Goal: Obtain resource: Obtain resource

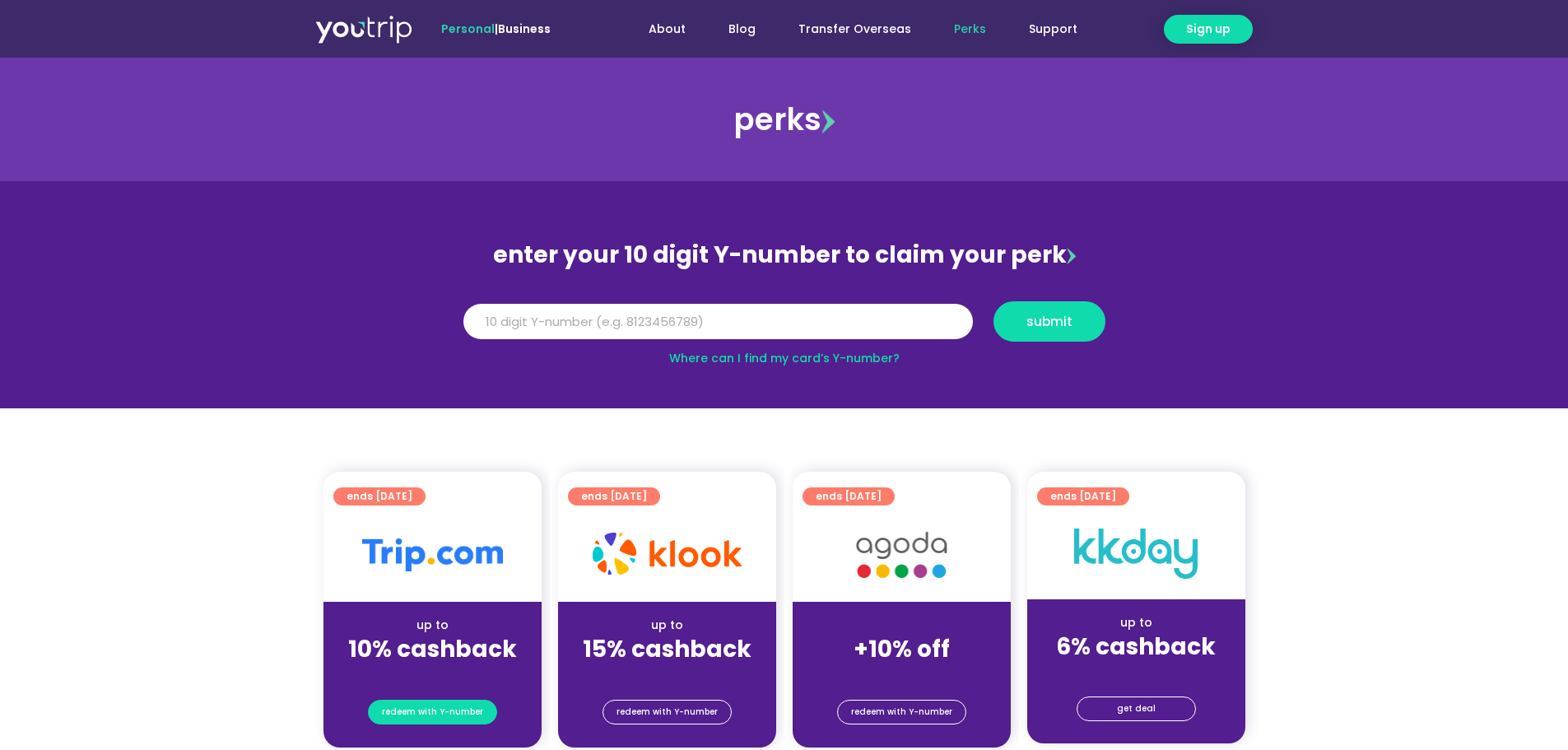
click at [457, 709] on span "redeem with Y-number" at bounding box center [432, 712] width 101 height 23
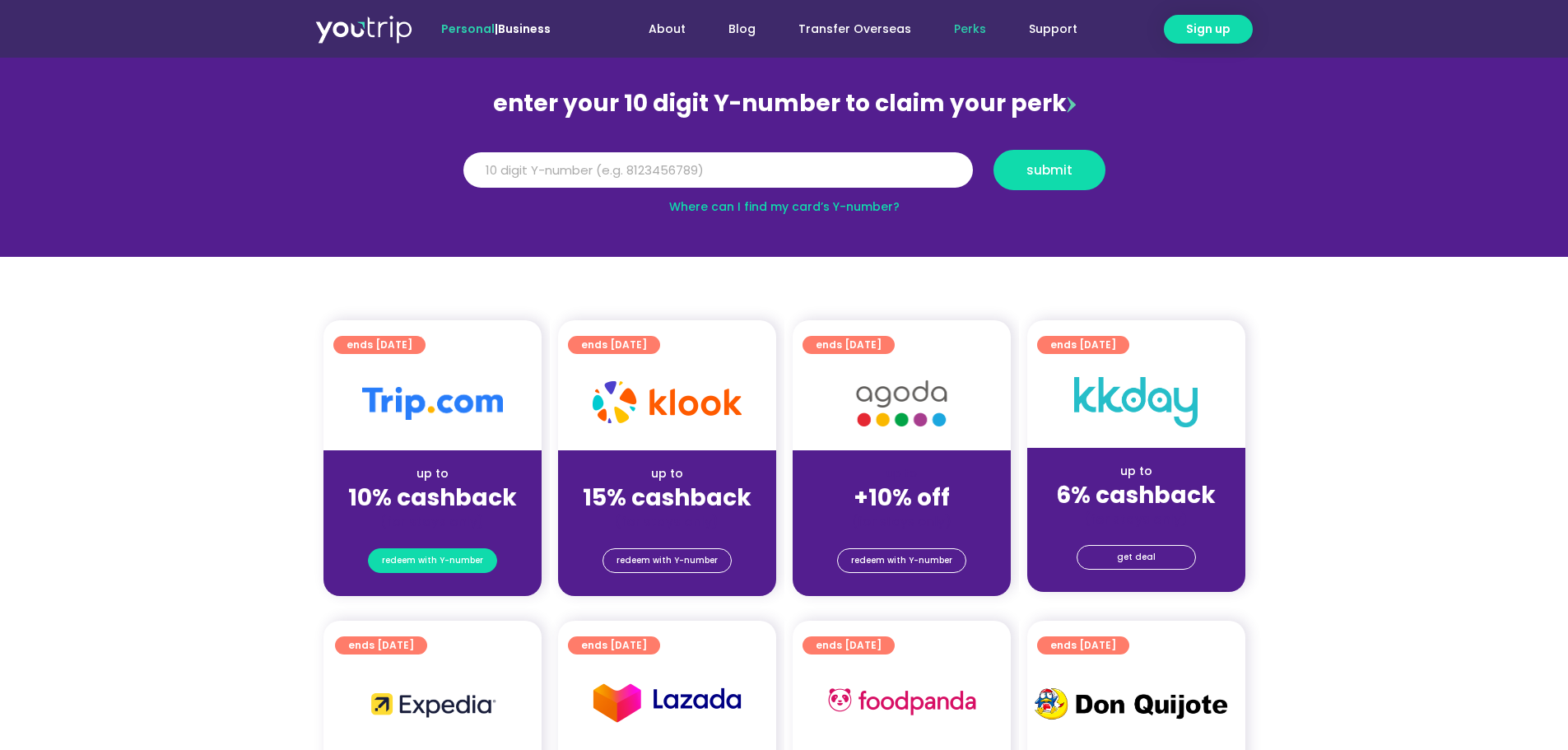
scroll to position [181, 0]
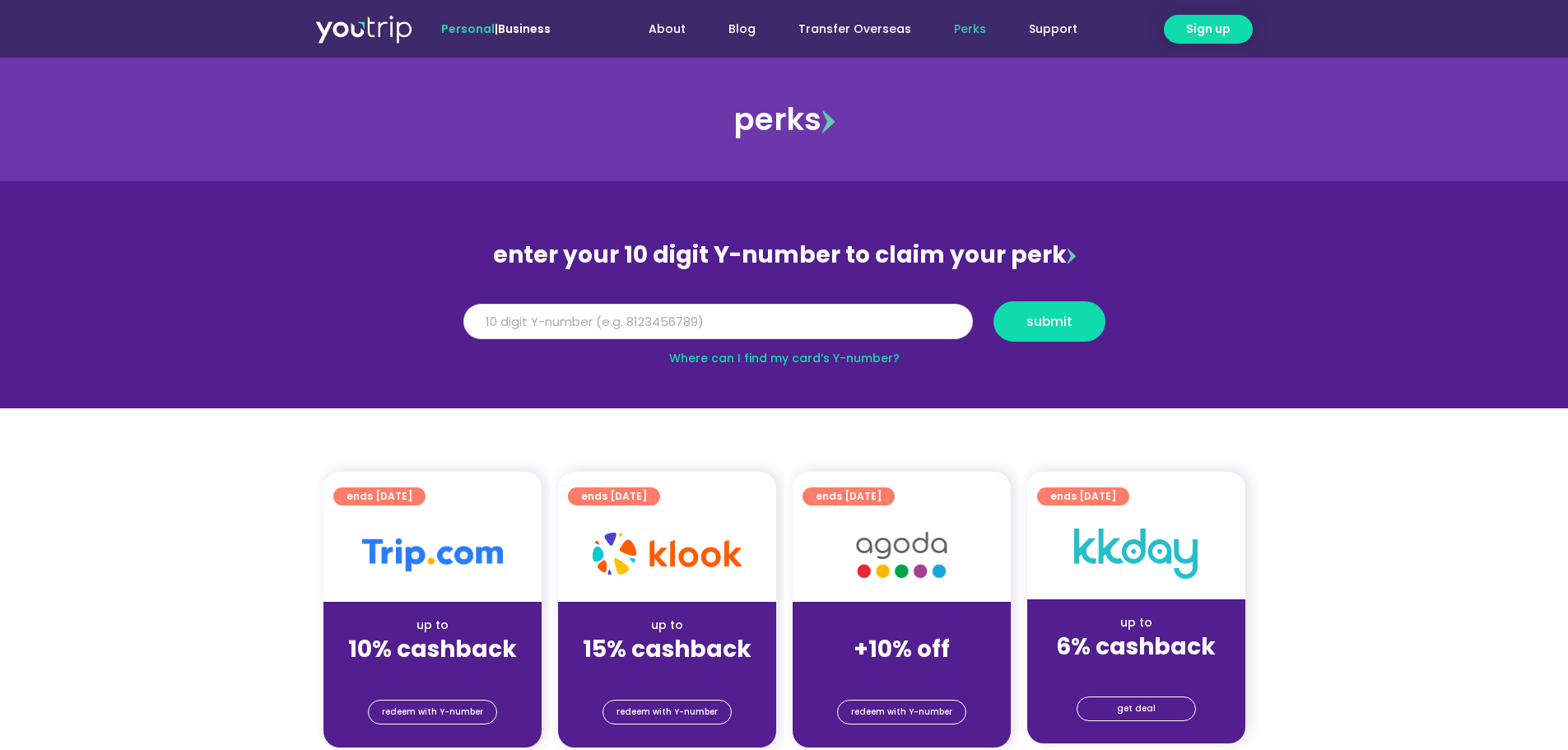
click at [769, 329] on input "Y Number" at bounding box center [718, 322] width 509 height 36
paste input "8198203215"
type input "8198203215"
drag, startPoint x: 1099, startPoint y: 325, endPoint x: 1089, endPoint y: 327, distance: 10.2
click at [1093, 326] on button "submit" at bounding box center [1049, 322] width 112 height 41
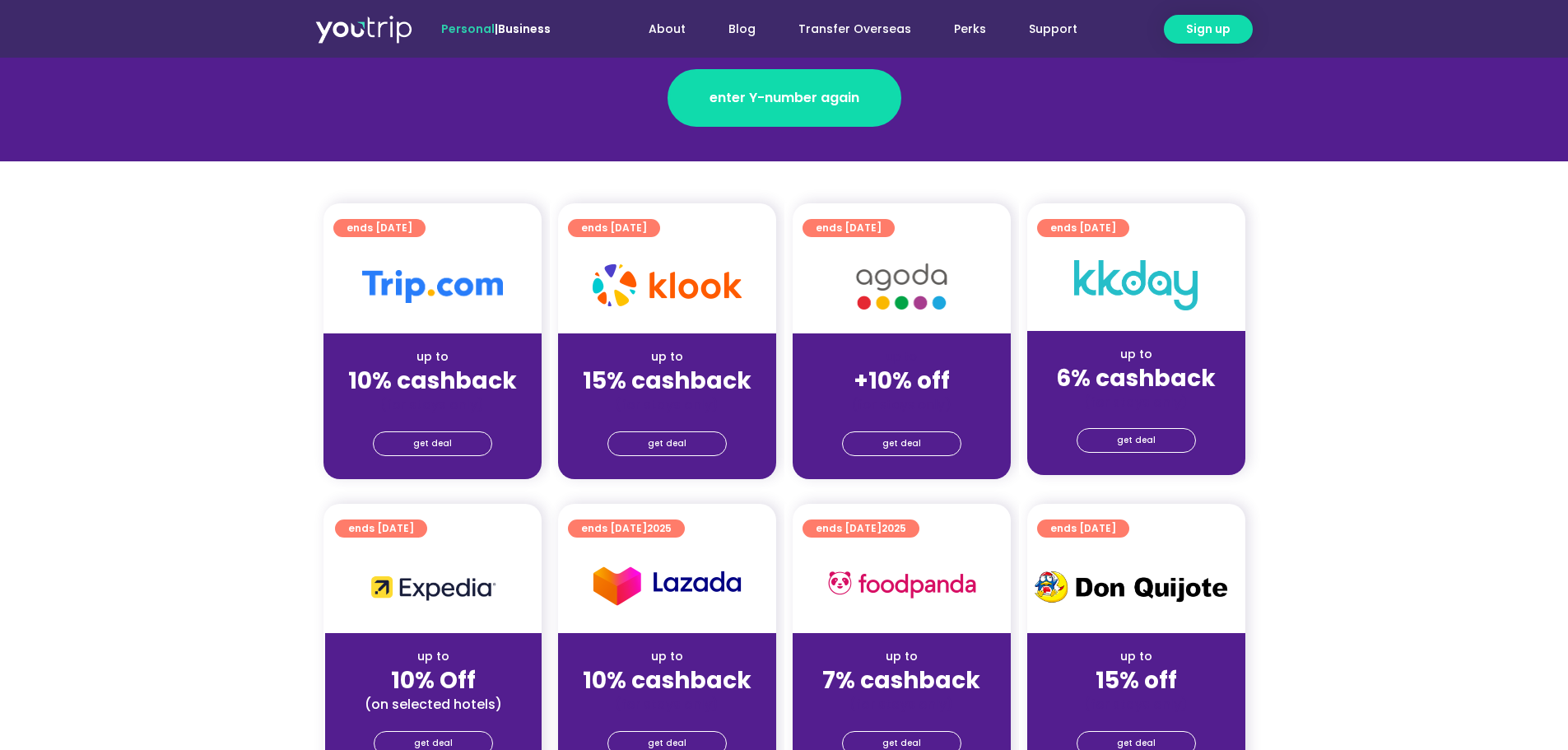
scroll to position [330, 0]
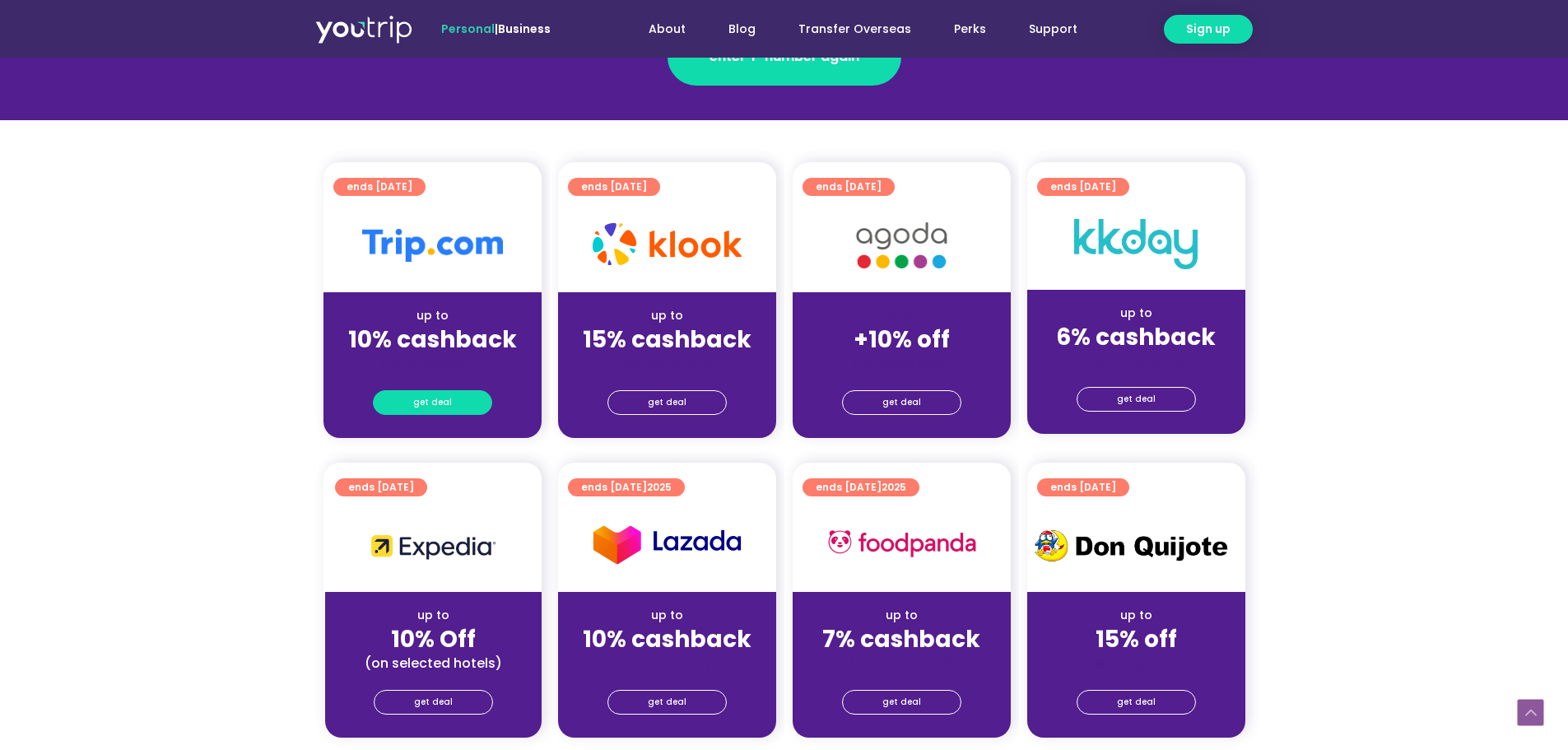
click at [441, 402] on span "get deal" at bounding box center [433, 403] width 39 height 23
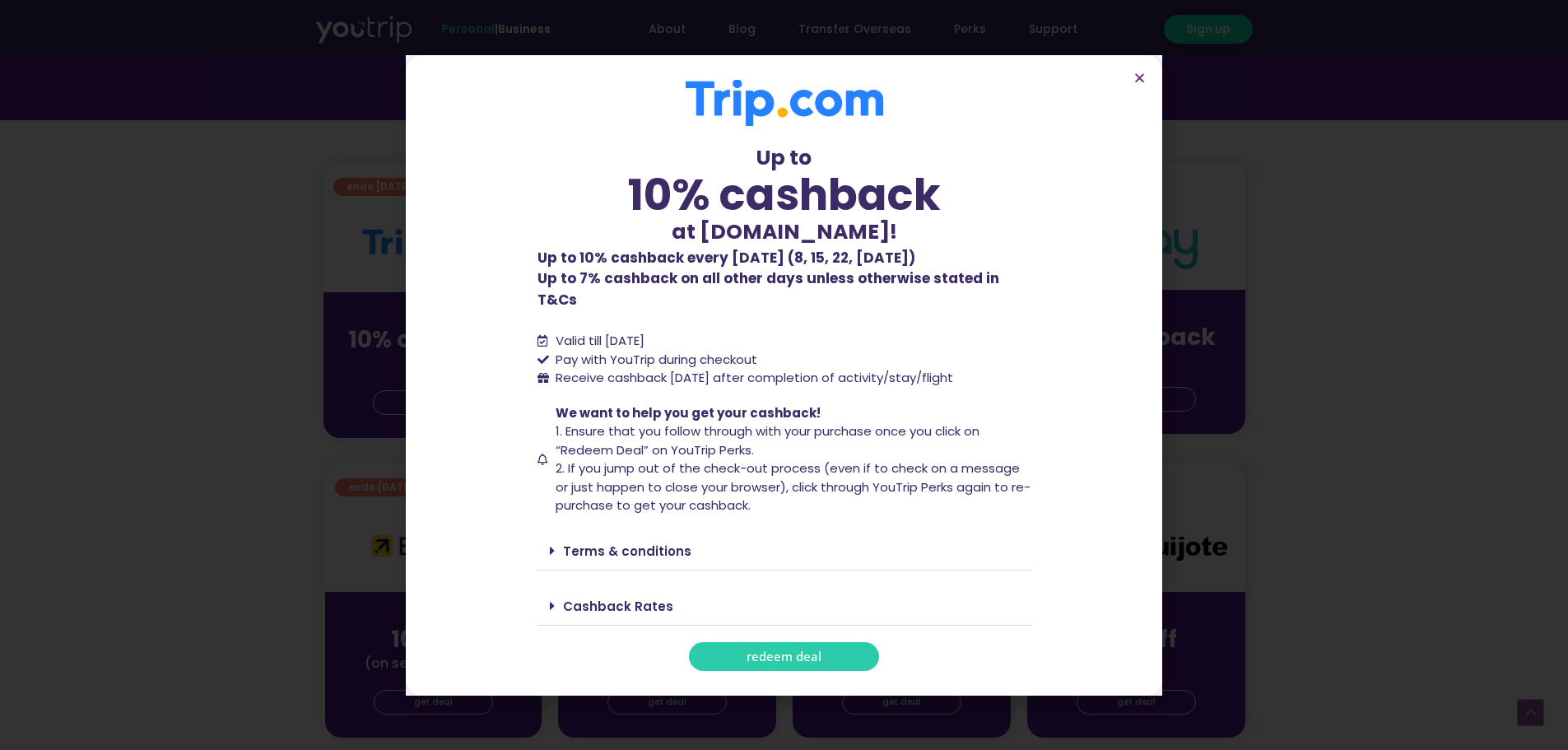
click at [645, 542] on link "Terms & conditions" at bounding box center [628, 551] width 129 height 18
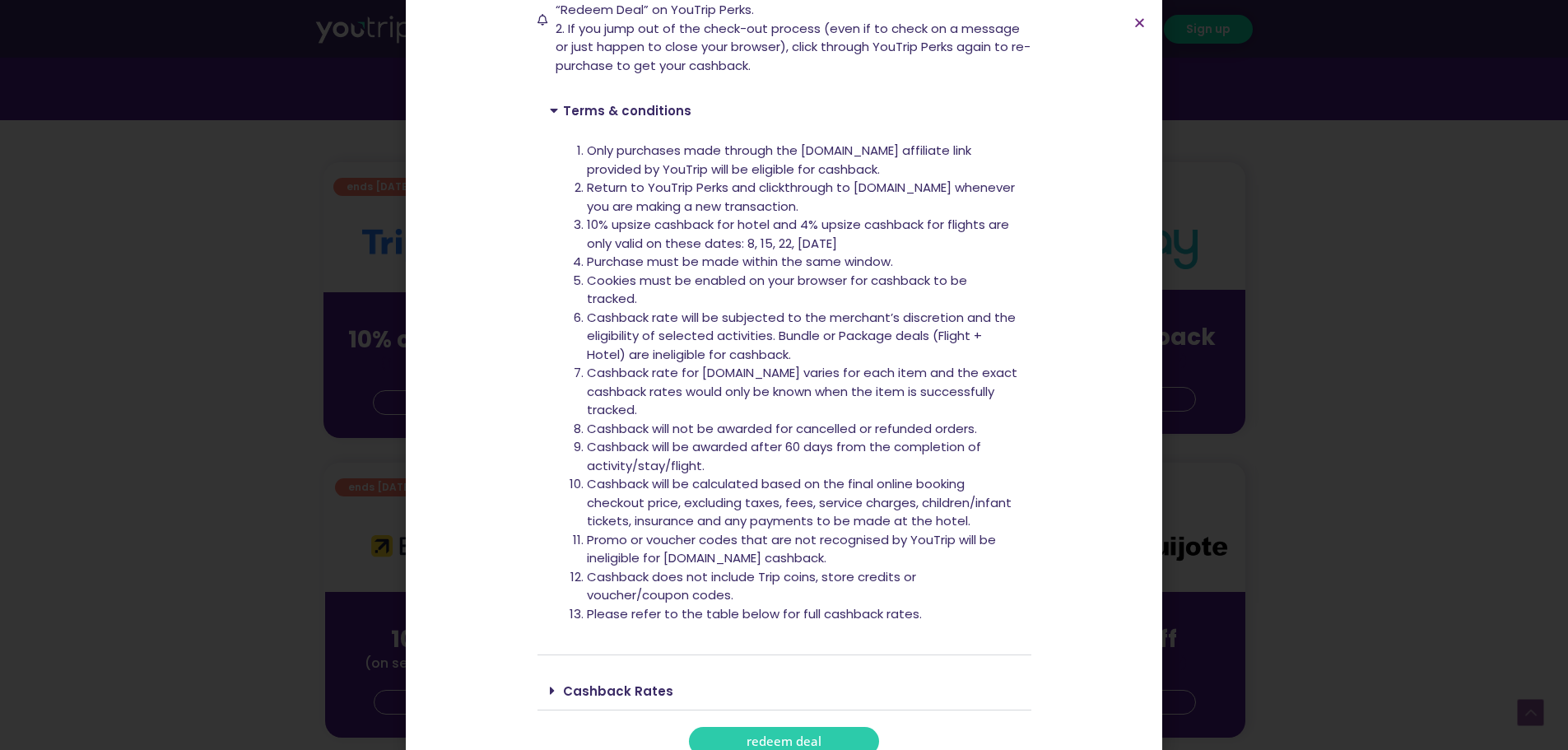
scroll to position [394, 0]
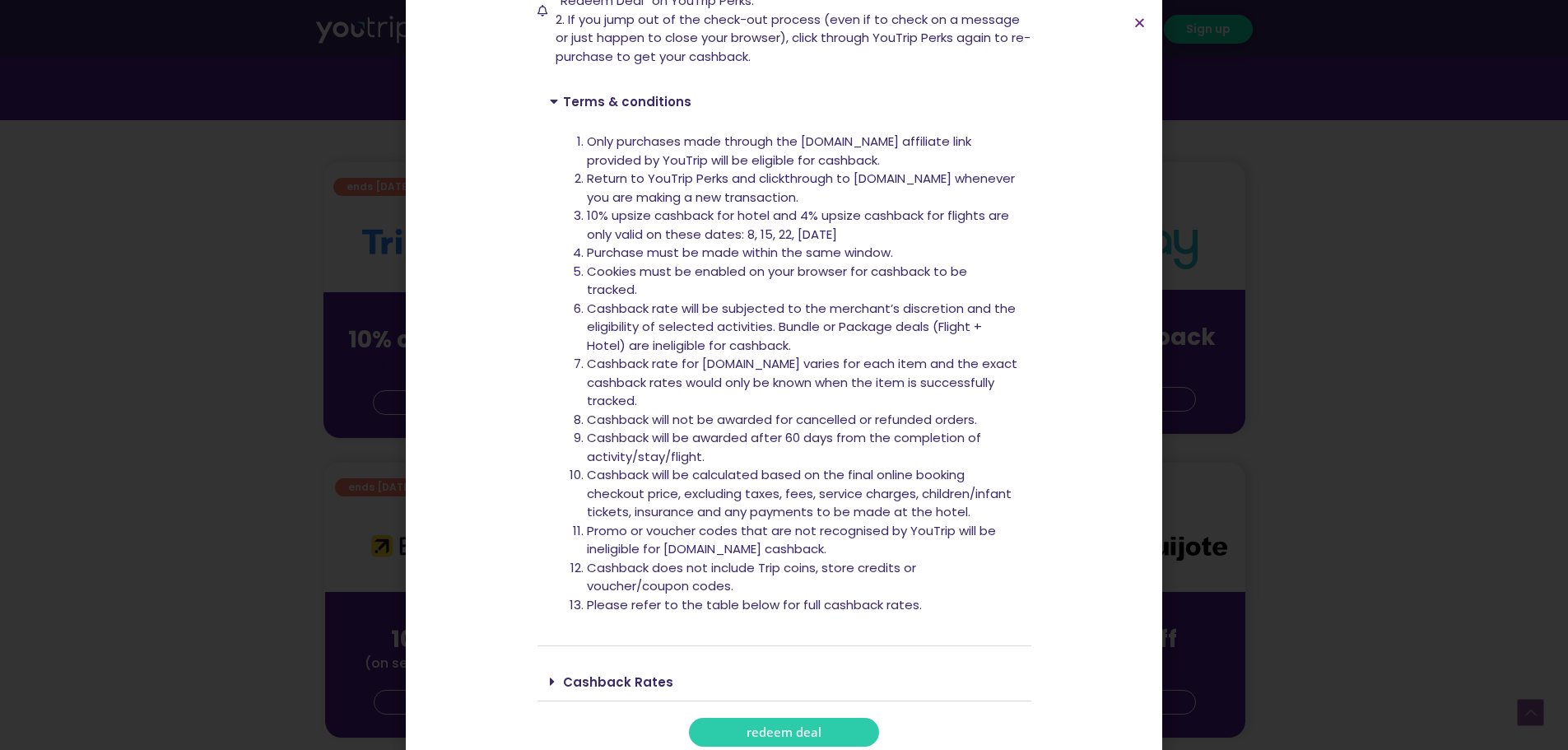
click at [620, 673] on link "Cashback Rates" at bounding box center [618, 682] width 110 height 18
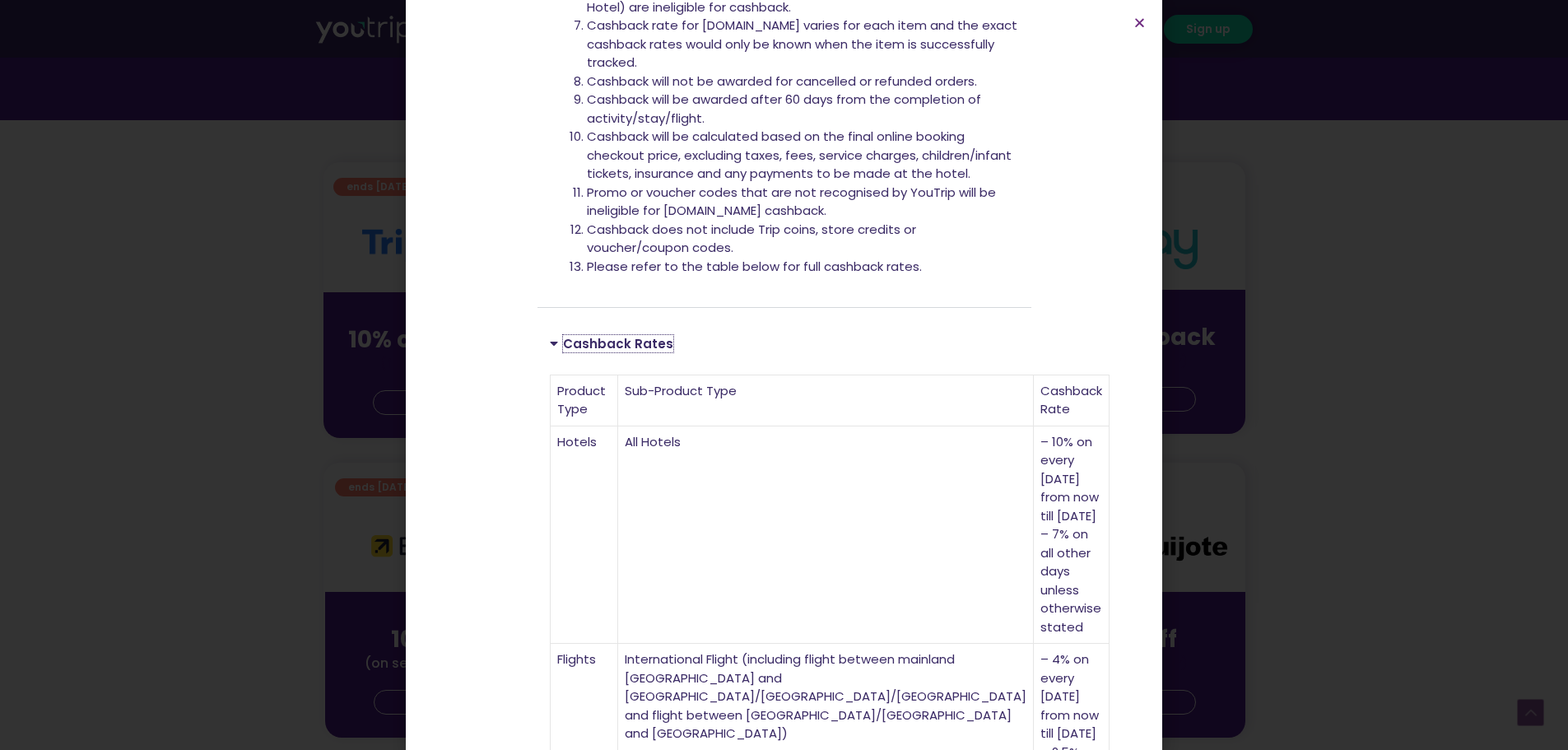
scroll to position [970, 0]
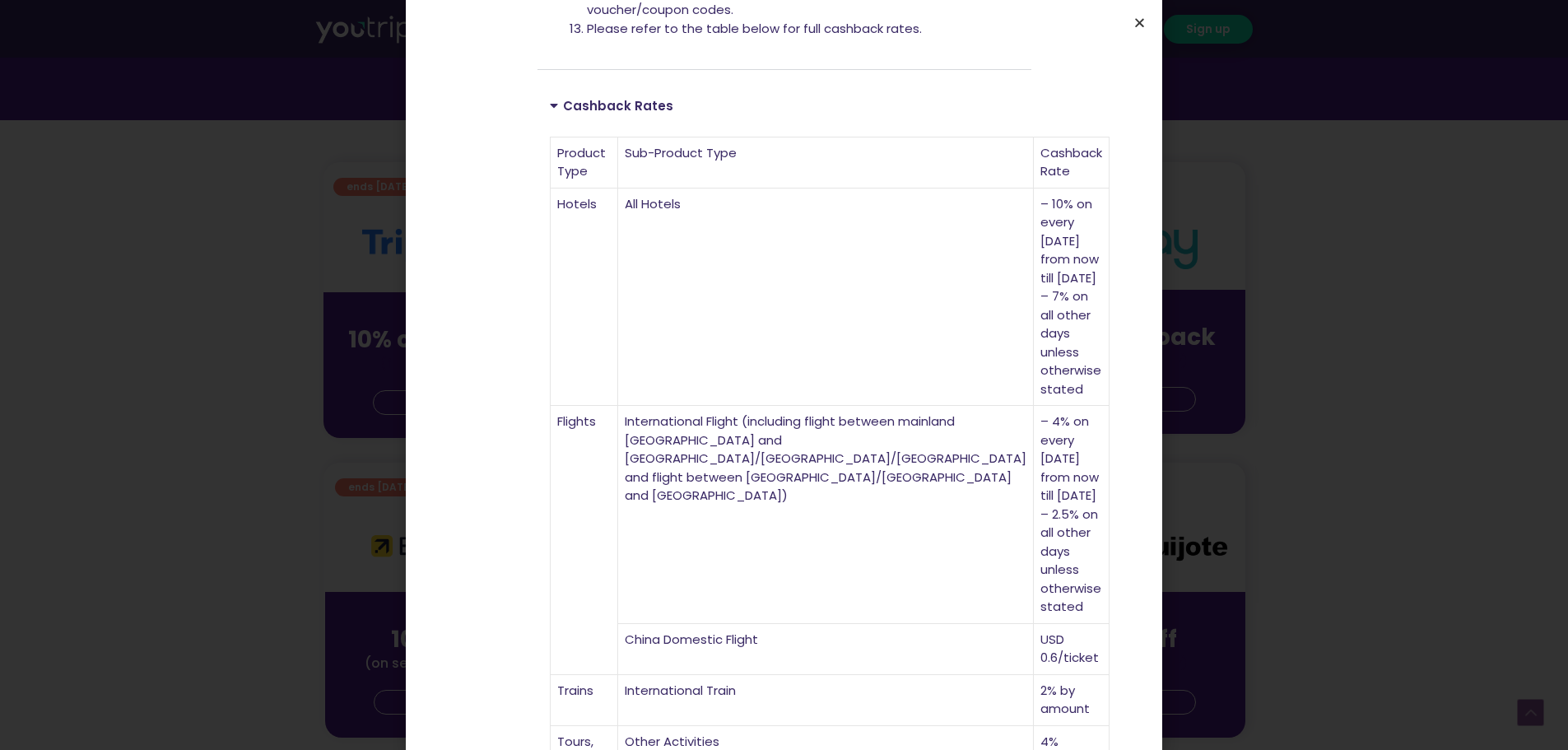
click at [1141, 23] on icon "Close" at bounding box center [1140, 23] width 12 height 12
